Goal: Task Accomplishment & Management: Use online tool/utility

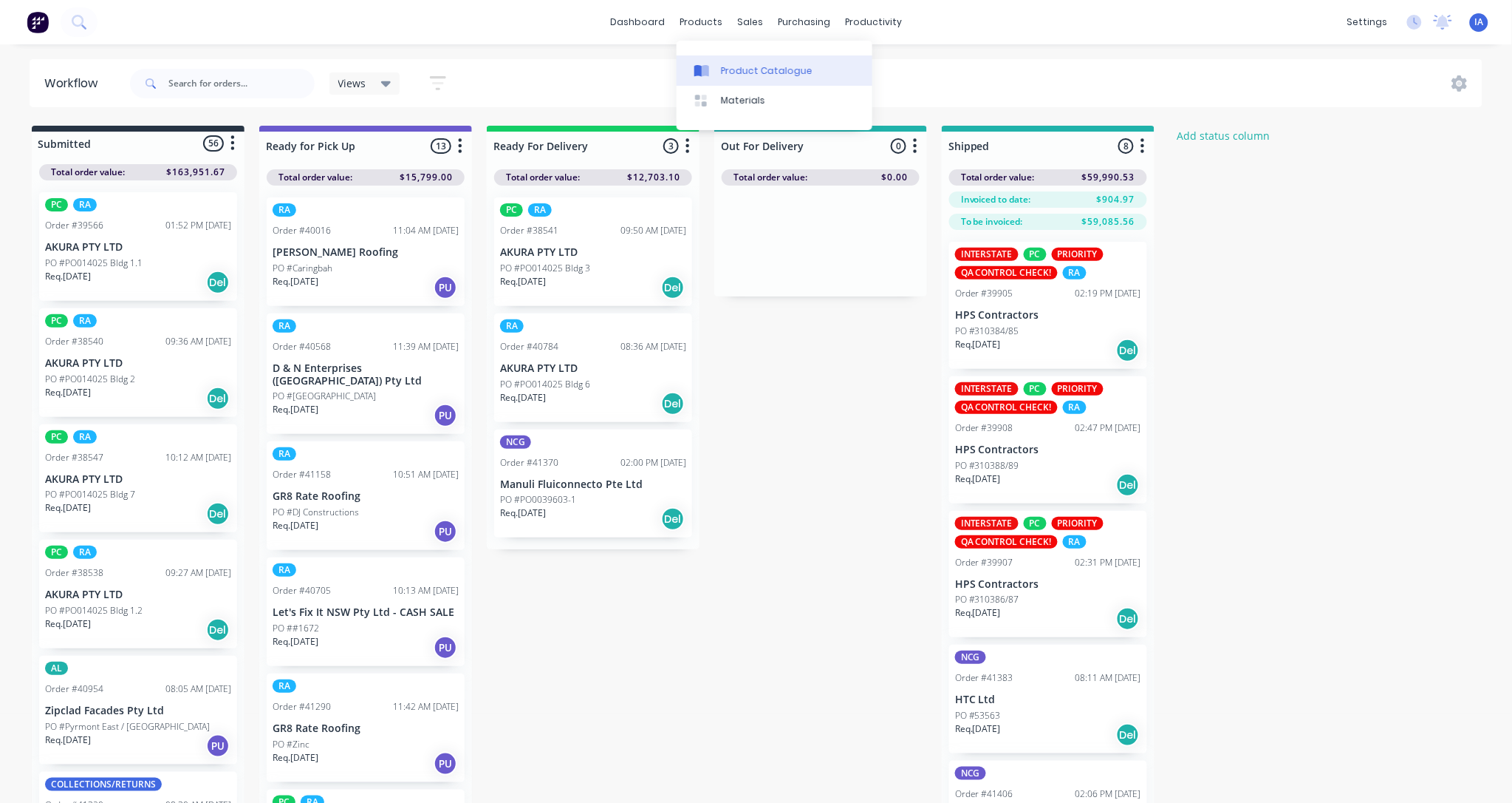
click at [758, 64] on div "Product Catalogue" at bounding box center [766, 71] width 91 height 13
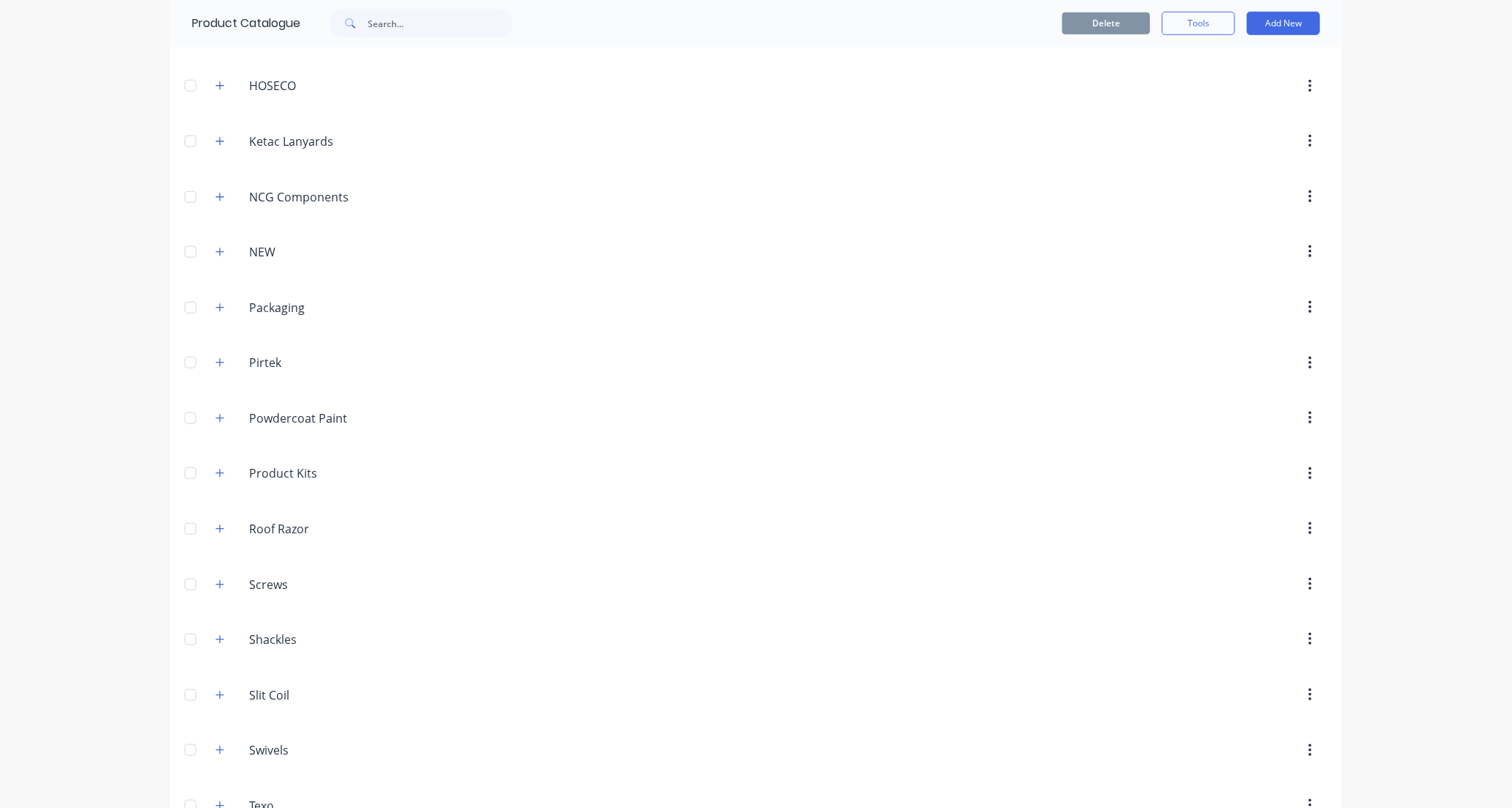
scroll to position [814, 0]
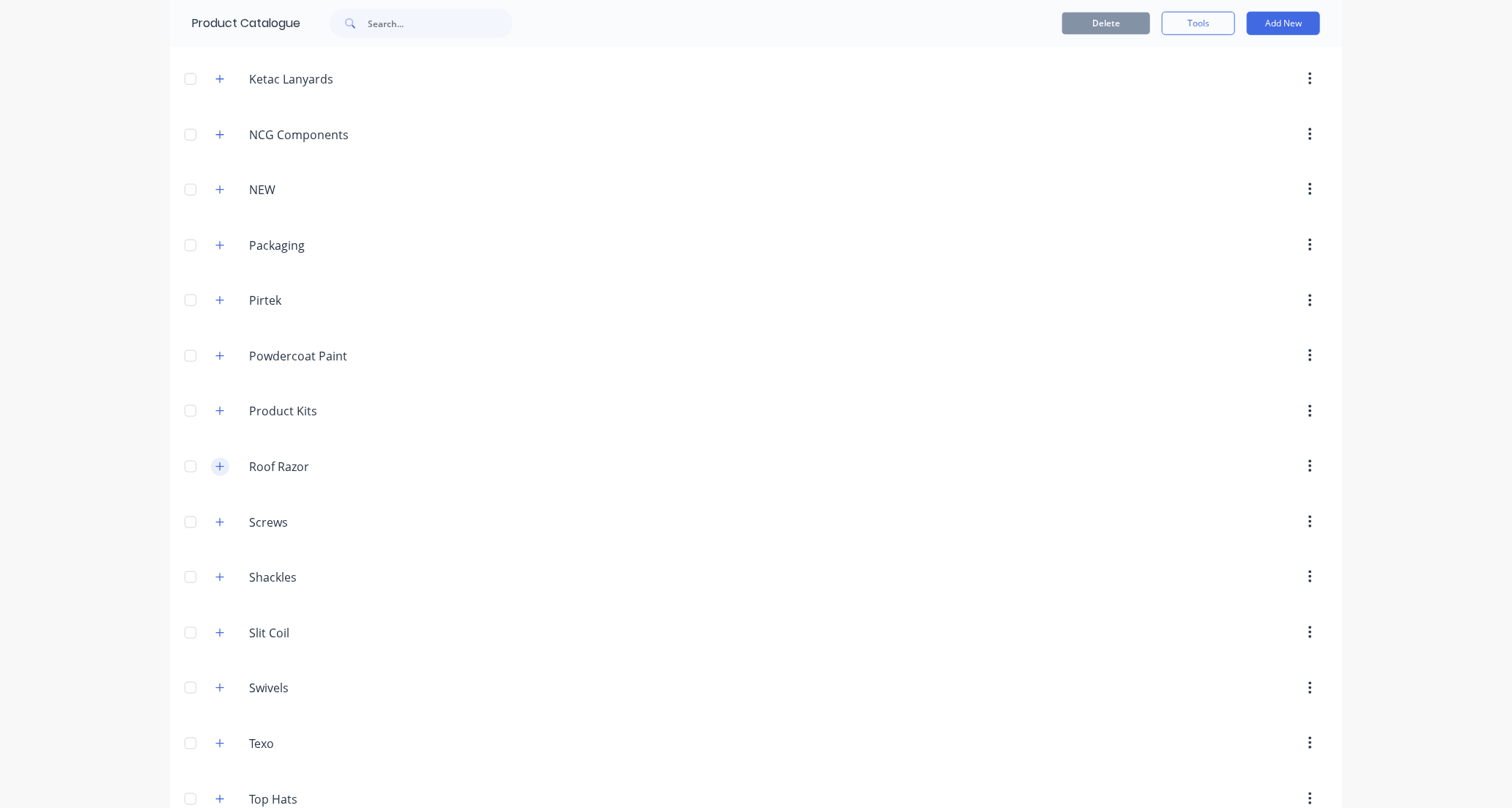
click at [217, 470] on icon "button" at bounding box center [219, 466] width 9 height 10
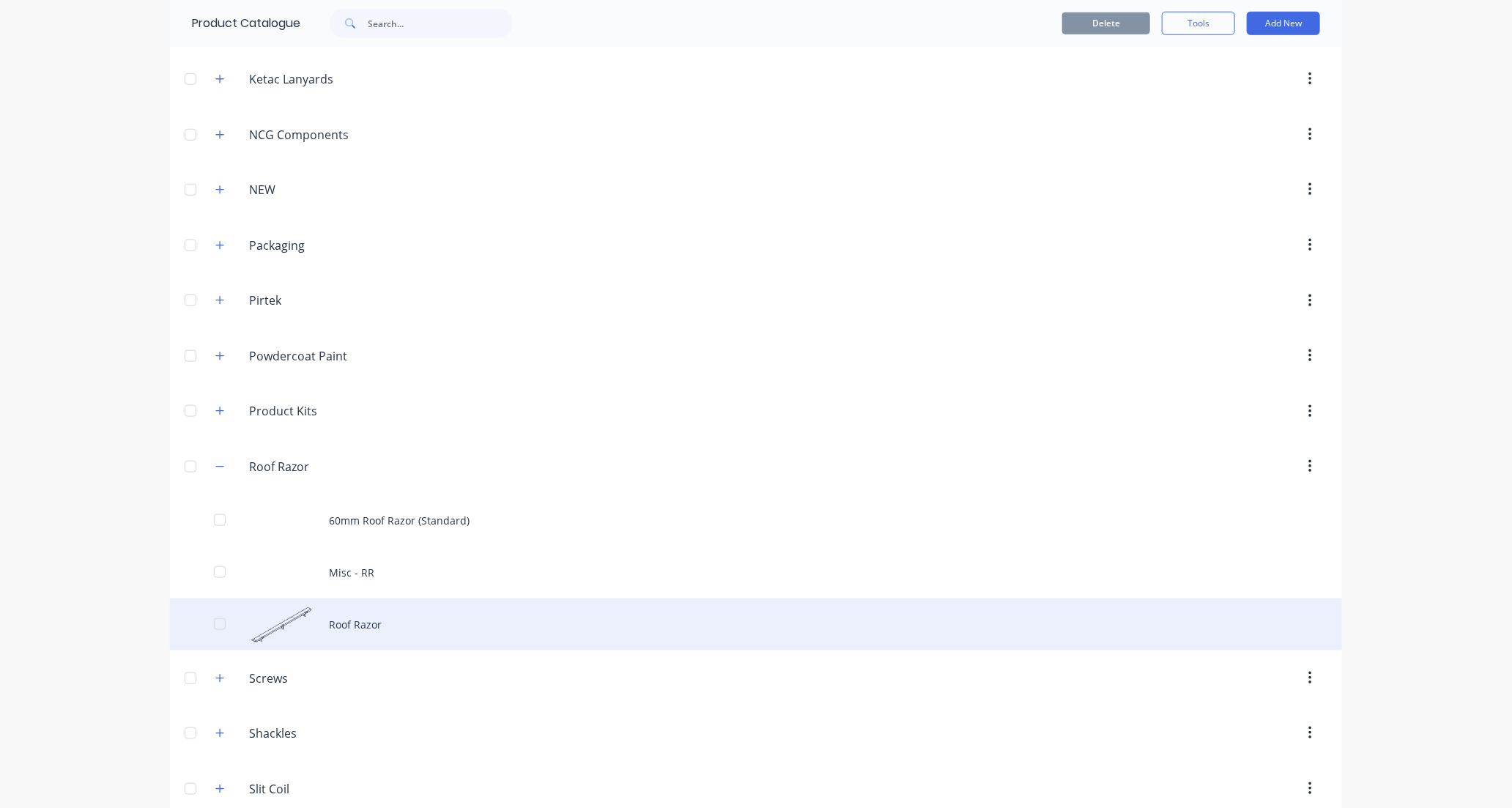
click at [426, 625] on div "Roof Razor" at bounding box center [756, 624] width 1172 height 52
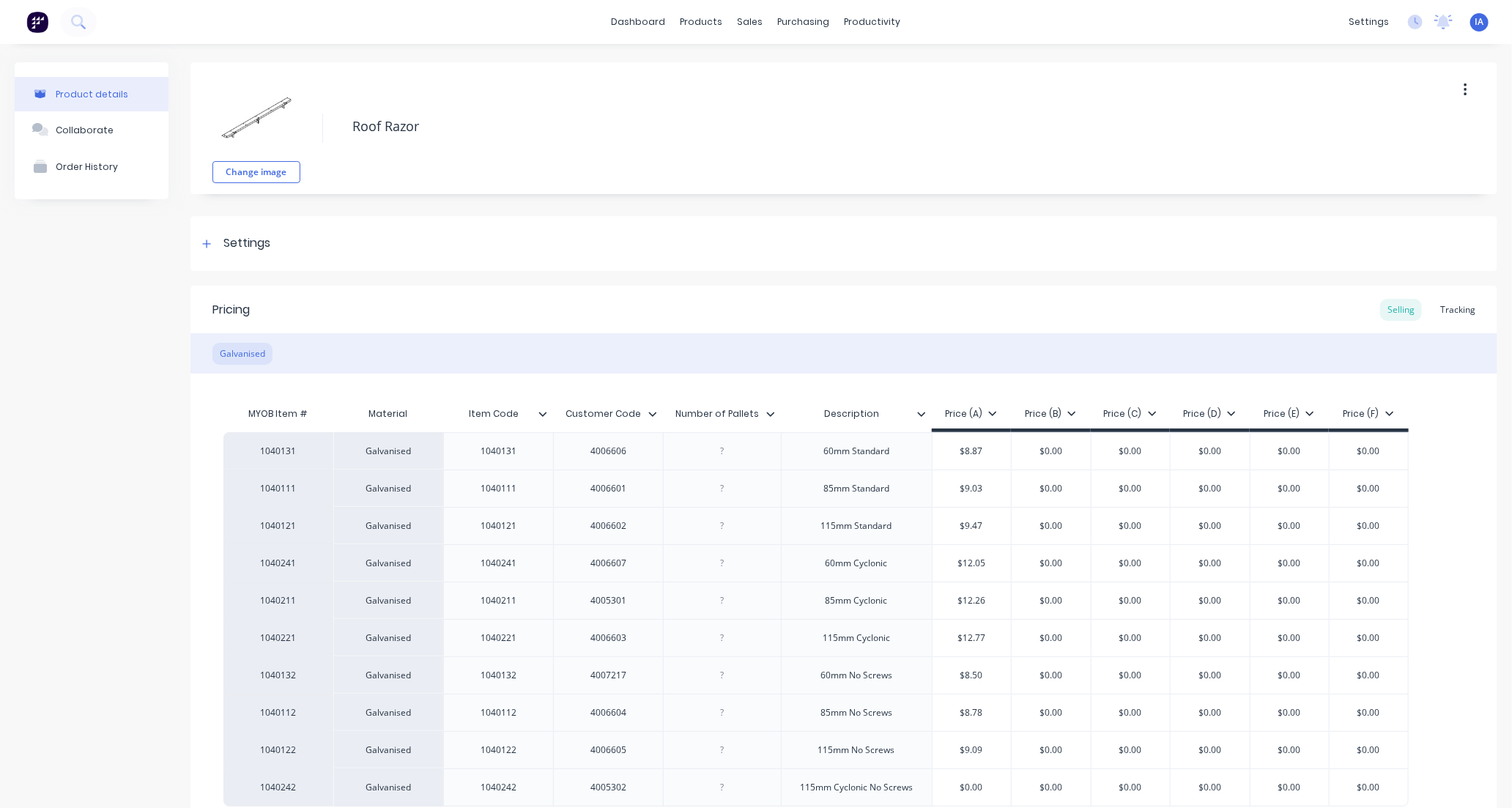
type textarea "x"
click at [1445, 305] on div "Tracking" at bounding box center [1458, 310] width 50 height 22
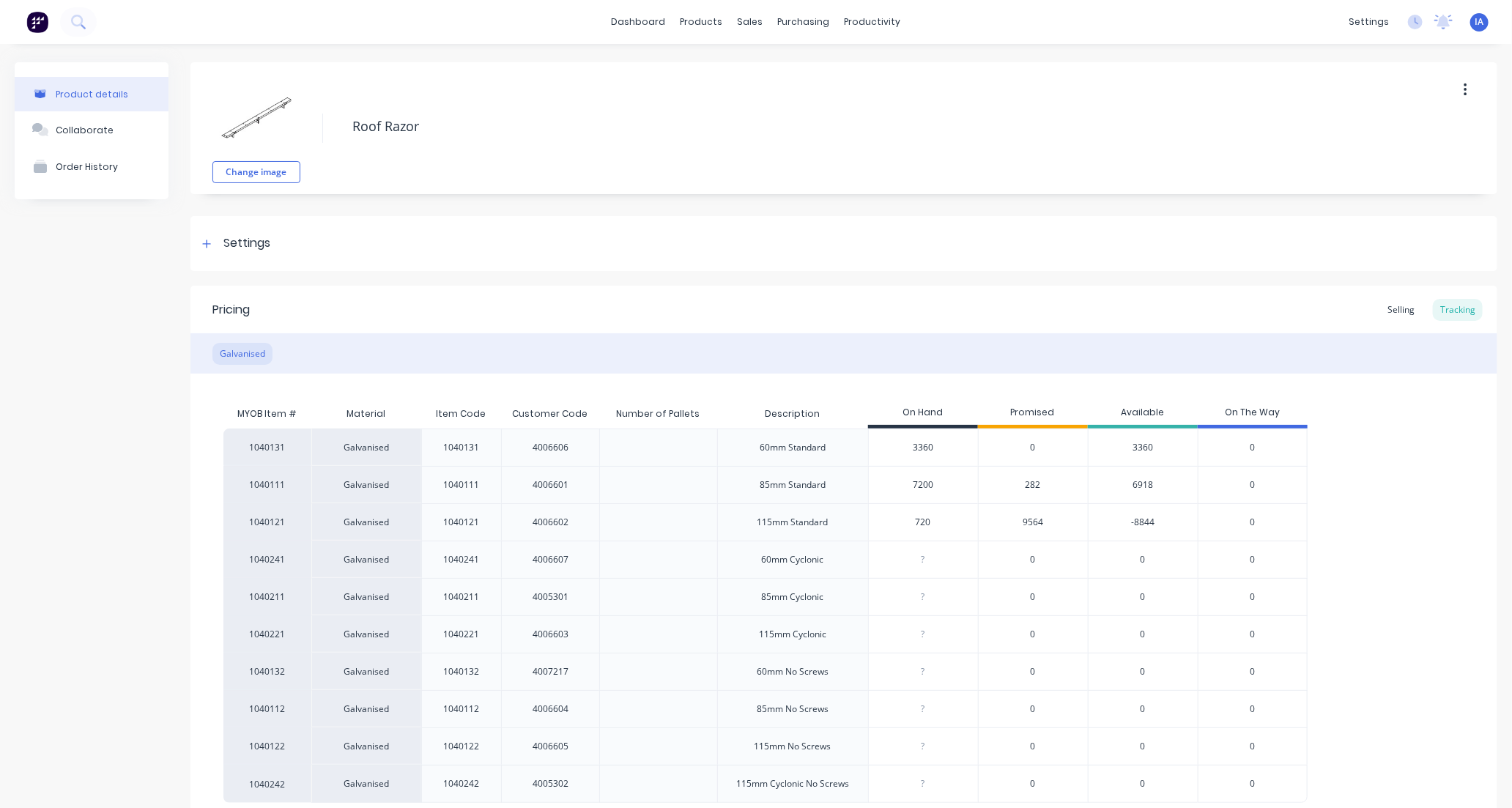
click at [902, 521] on input "720" at bounding box center [923, 522] width 110 height 13
type input "20"
type textarea "x"
type input "0"
type textarea "x"
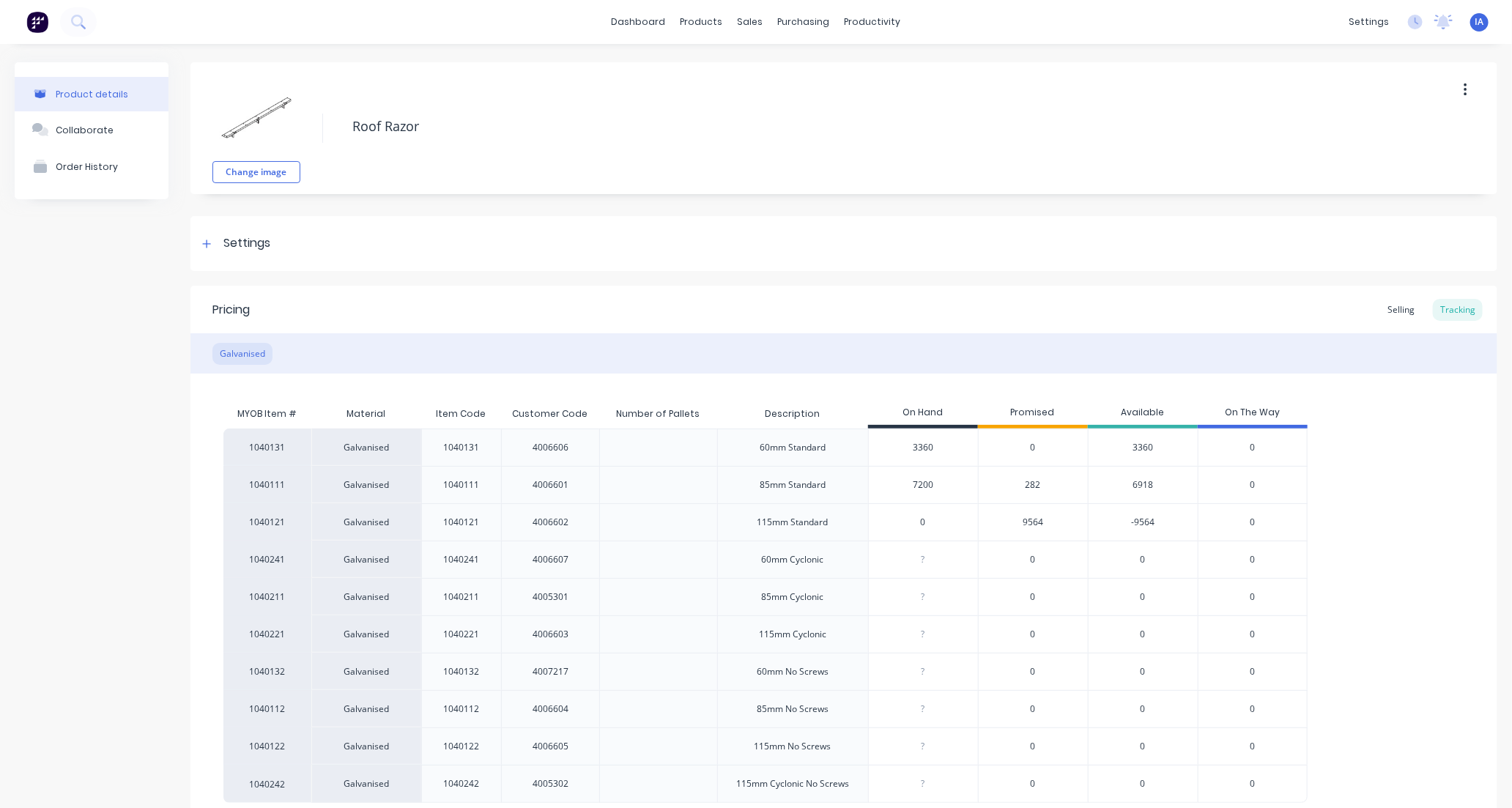
type input "20"
type textarea "x"
type input "2880"
type textarea "x"
type input "2880"
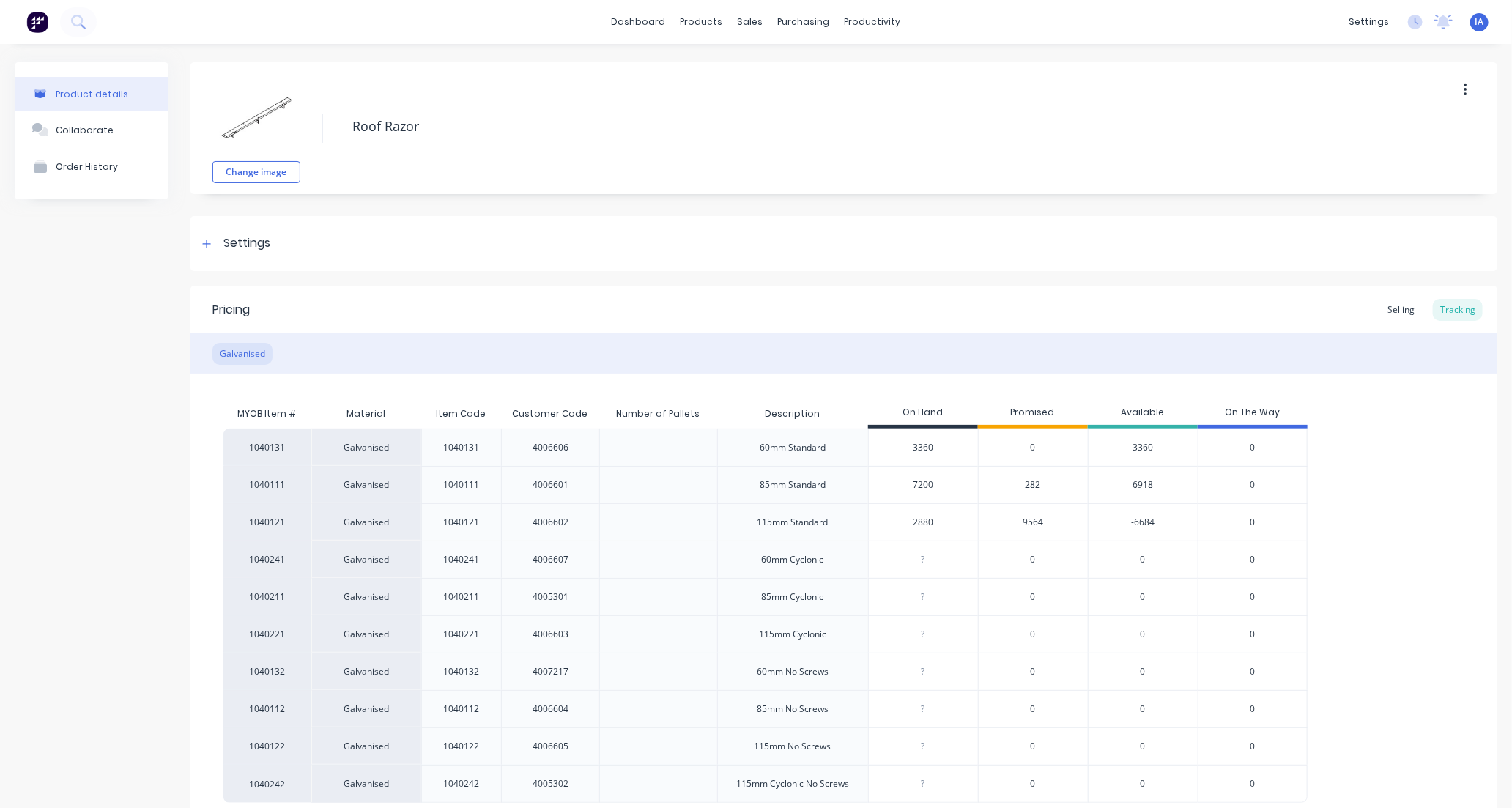
click at [1382, 520] on div "1040131 Galvanised 1040131 4006606 60mm Standard 3360 0 3360 0 1040111 Galvanis…" at bounding box center [843, 616] width 1240 height 374
click at [1341, 508] on div "1040131 Galvanised 1040131 4006606 60mm Standard 3360 0 3360 0 1040111 Galvanis…" at bounding box center [843, 616] width 1240 height 374
click at [917, 483] on input "7200" at bounding box center [923, 485] width 110 height 13
type input "700"
type textarea "x"
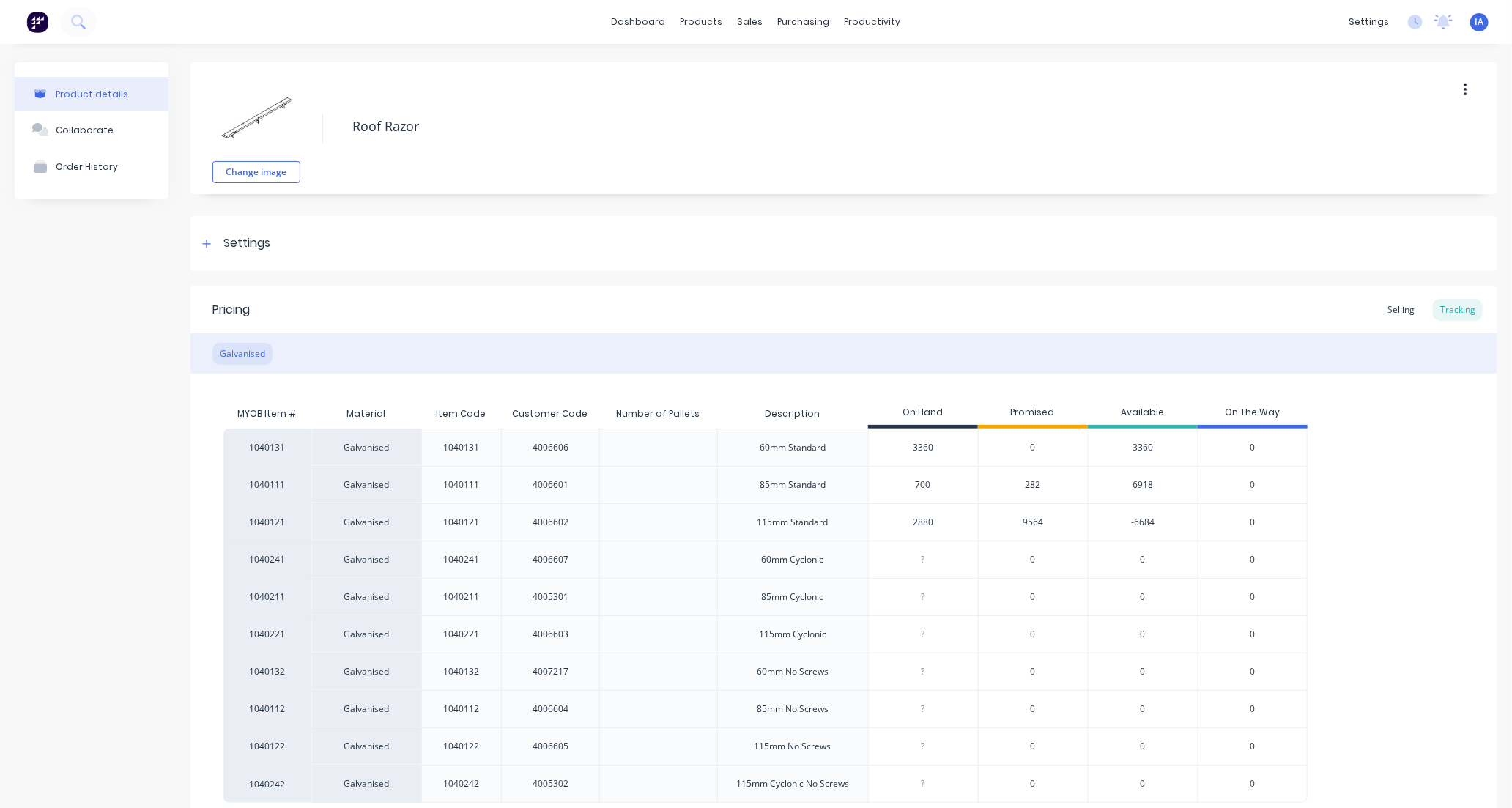
type input "70"
type textarea "x"
type input "730"
type textarea "x"
type input "73"
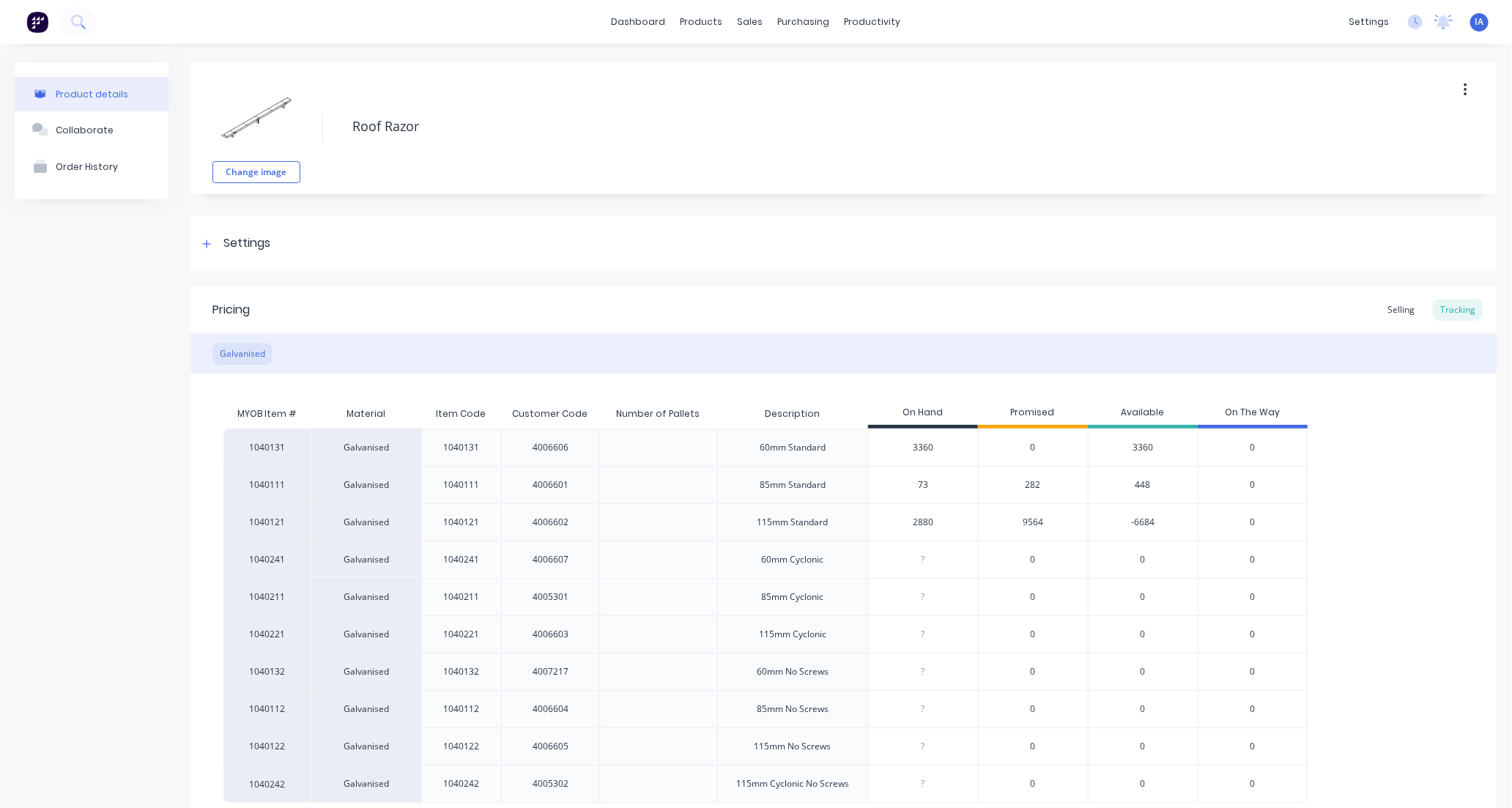
type textarea "x"
type input "730"
type textarea "x"
type input "7302"
type textarea "x"
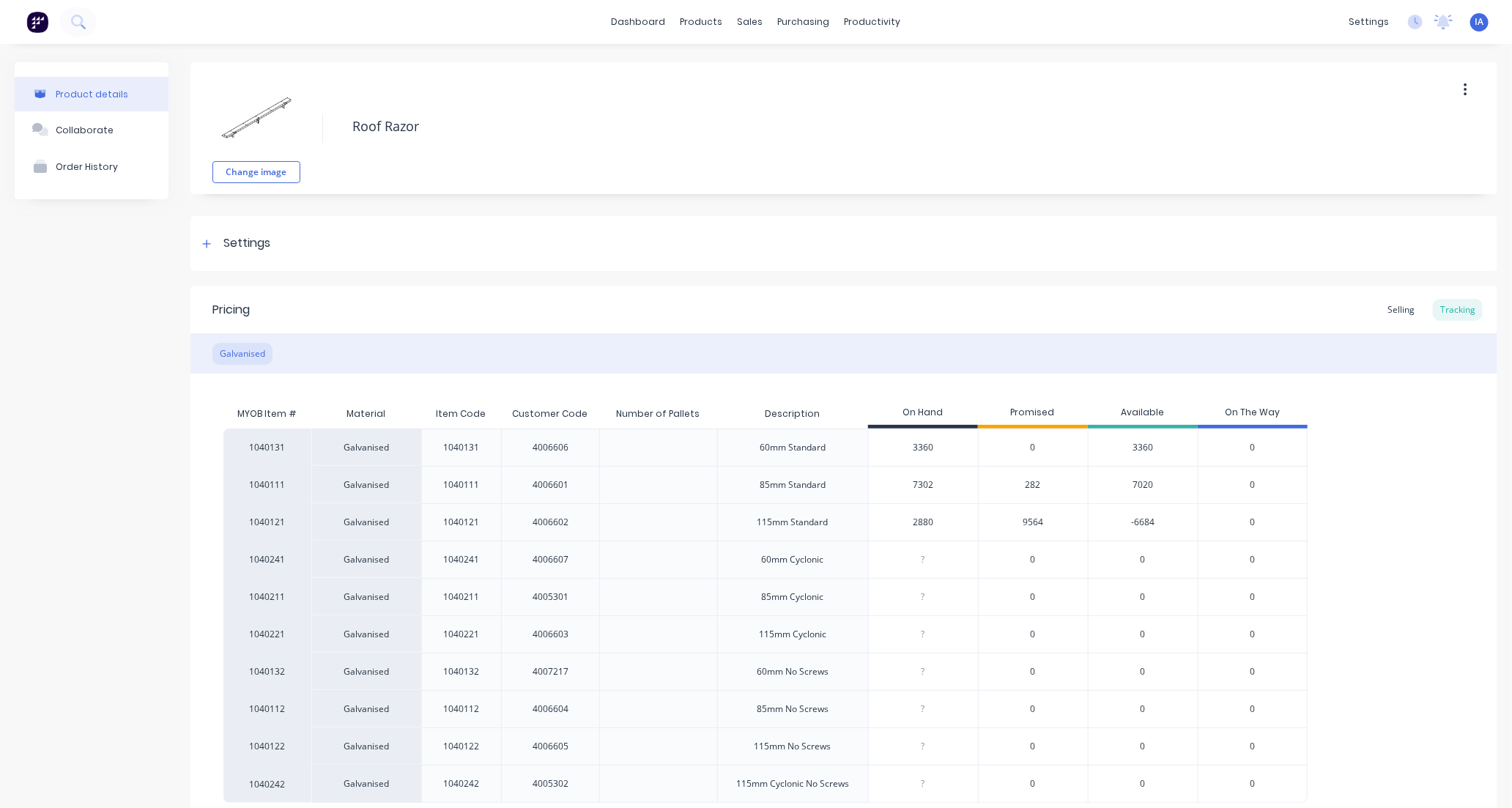
type input "7302"
click at [1396, 502] on div "1040131 Galvanised 1040131 4006606 60mm Standard 3360 0 3360 0 1040111 Galvanis…" at bounding box center [843, 616] width 1240 height 374
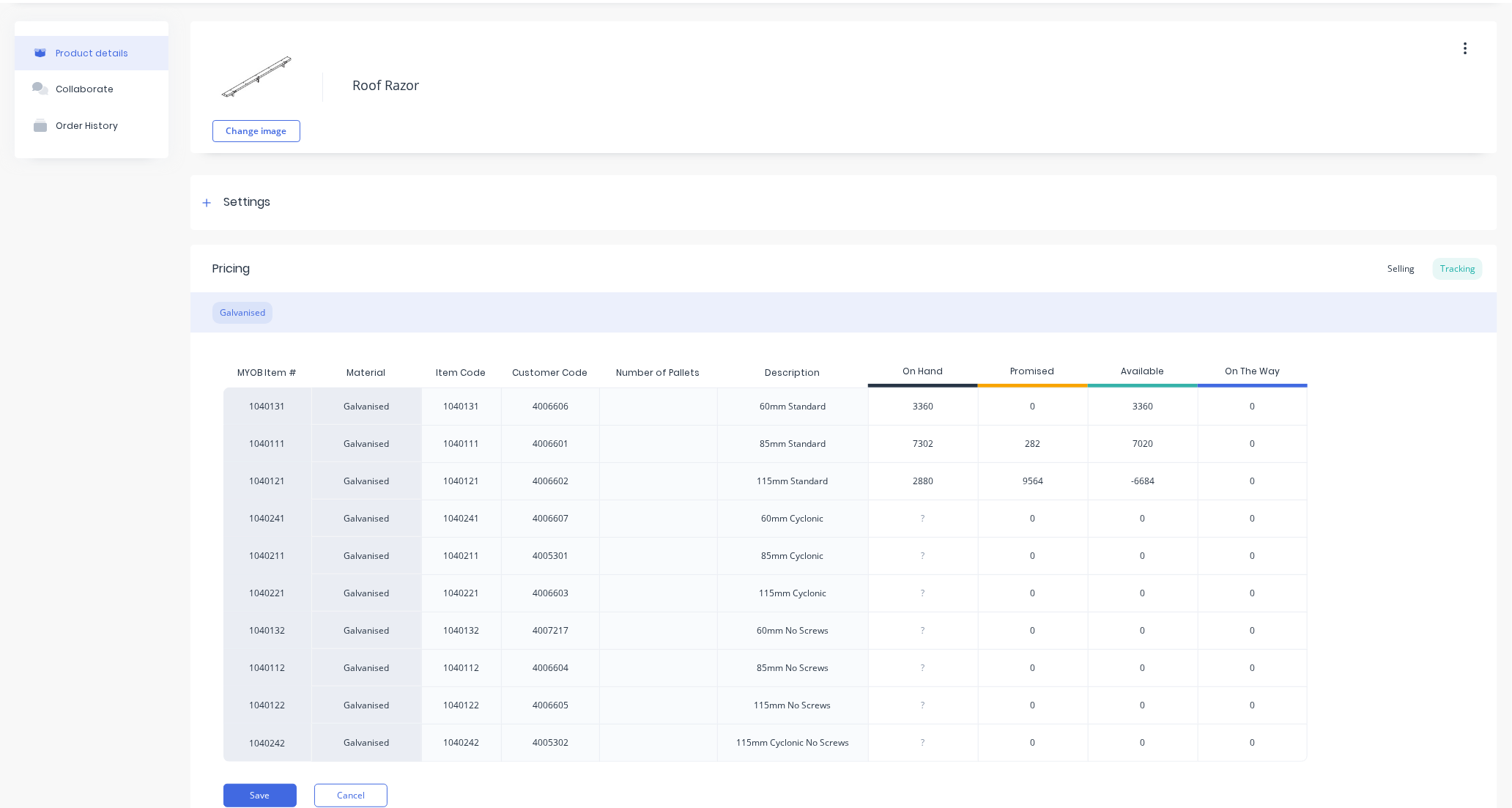
scroll to position [103, 0]
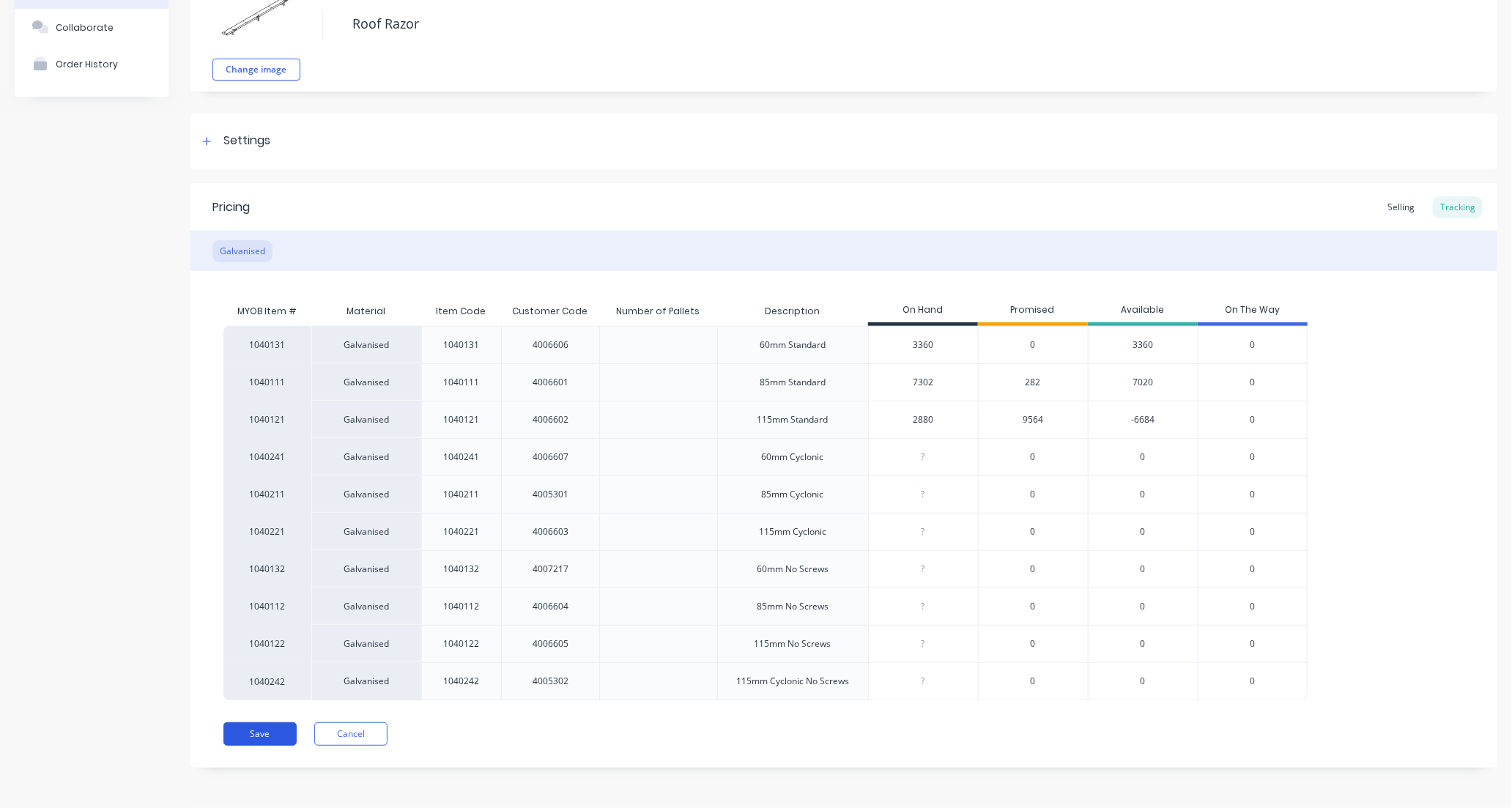
click at [261, 731] on button "Save" at bounding box center [259, 734] width 73 height 24
type textarea "x"
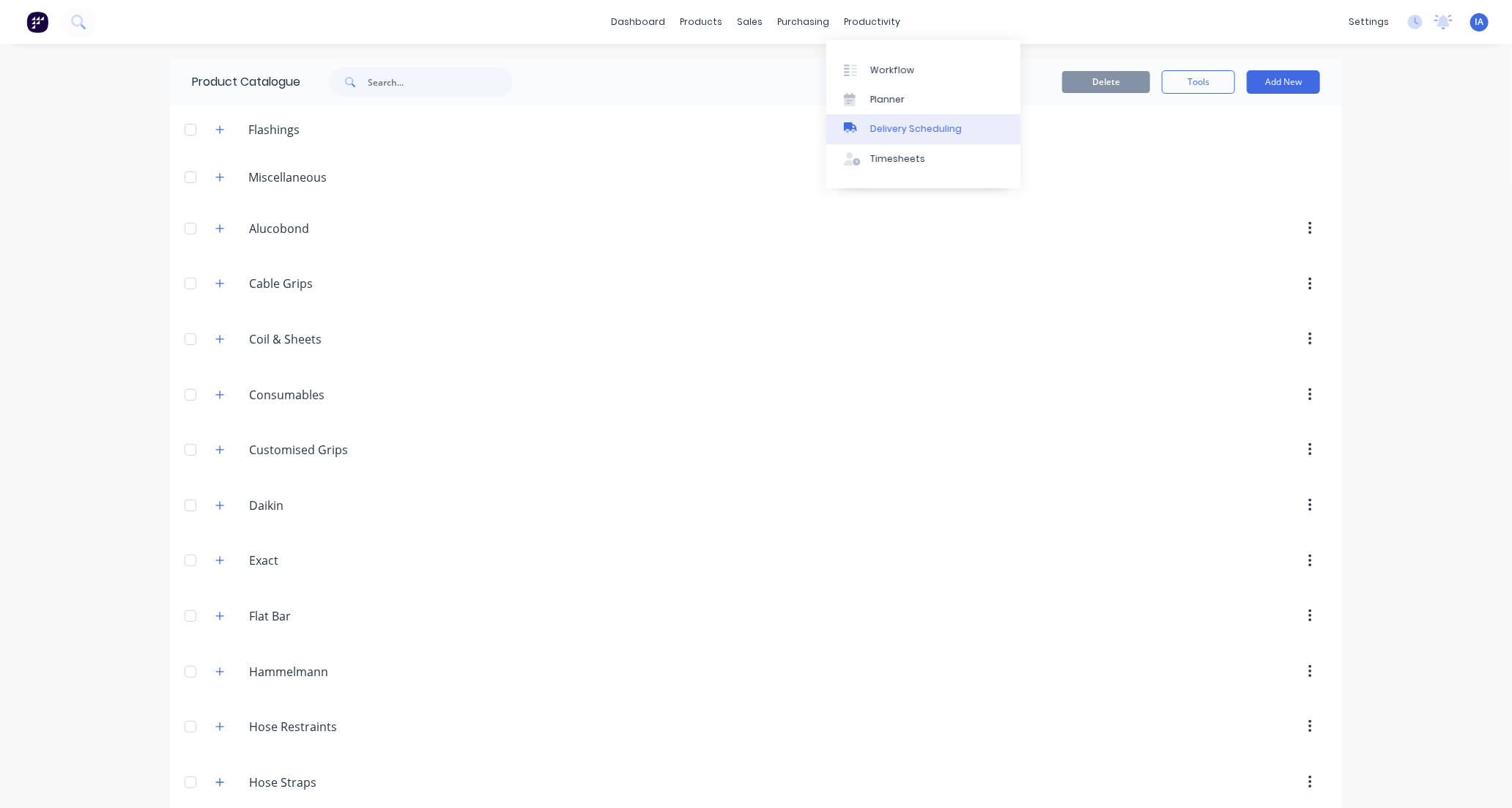
click at [924, 125] on div "Delivery Scheduling" at bounding box center [916, 129] width 91 height 13
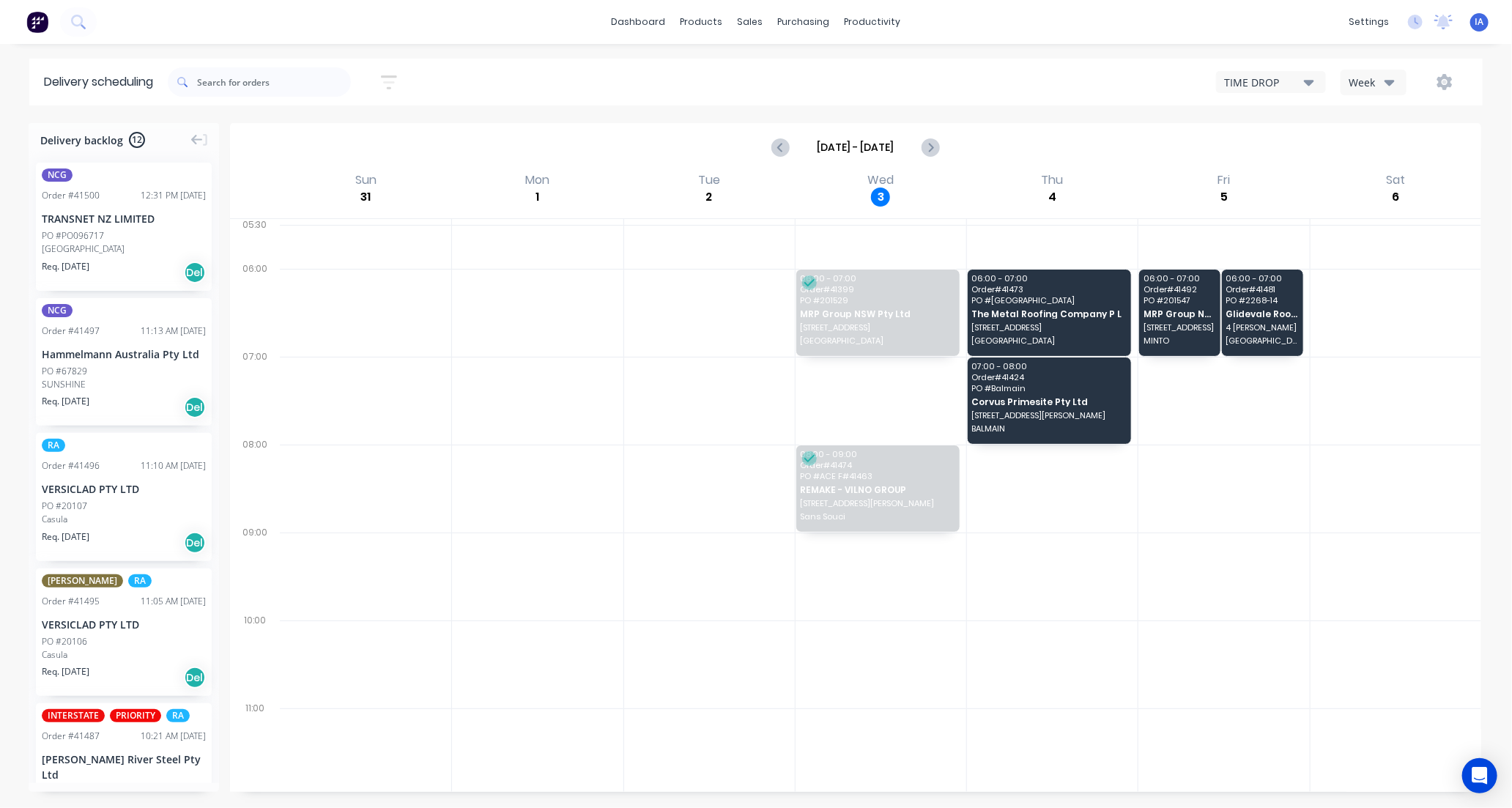
click at [1309, 77] on icon "button" at bounding box center [1308, 82] width 10 height 16
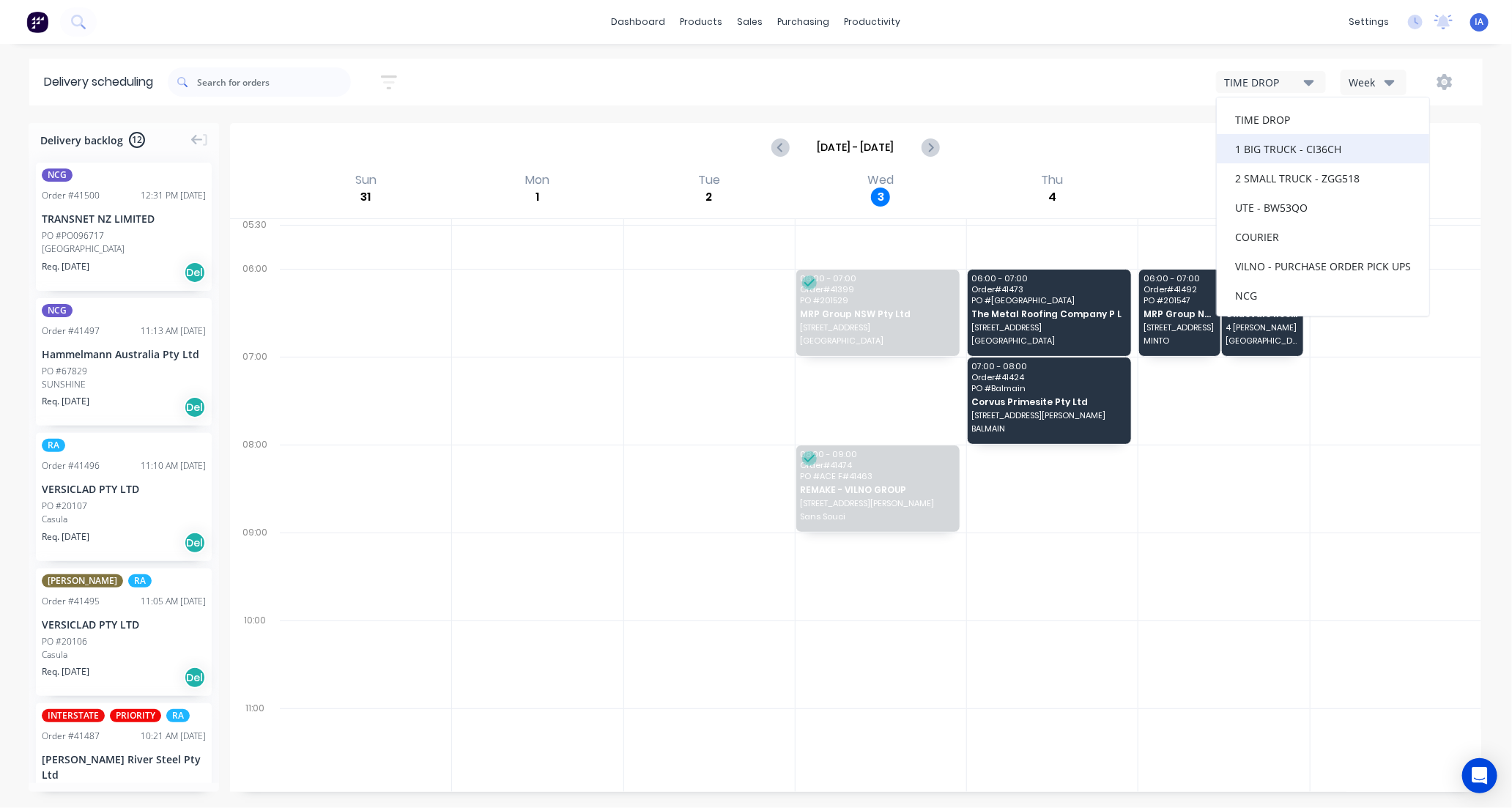
click at [1297, 151] on div "1 BIG TRUCK - CI36CH" at bounding box center [1322, 149] width 212 height 30
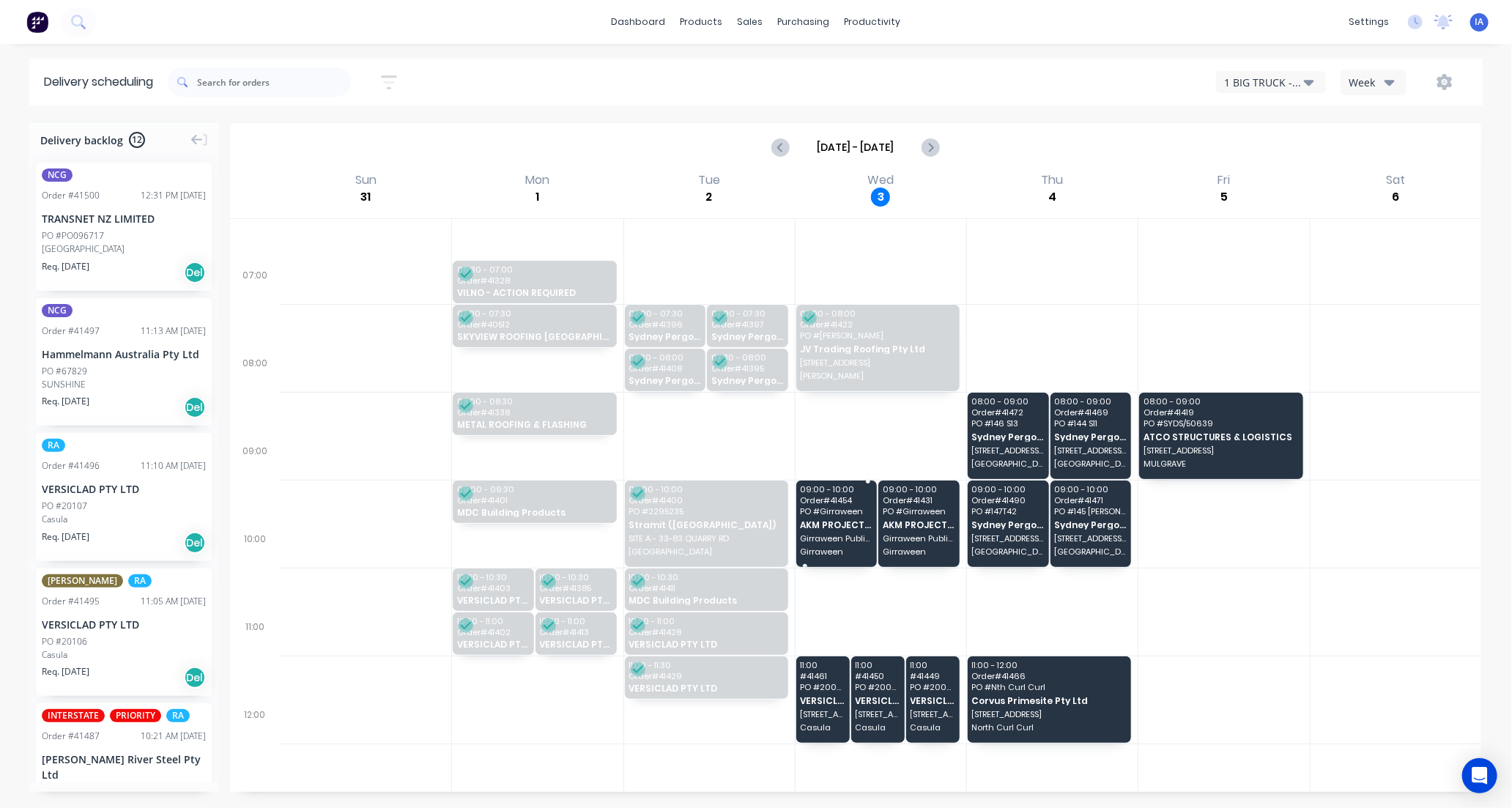
scroll to position [81, 0]
